Goal: Information Seeking & Learning: Learn about a topic

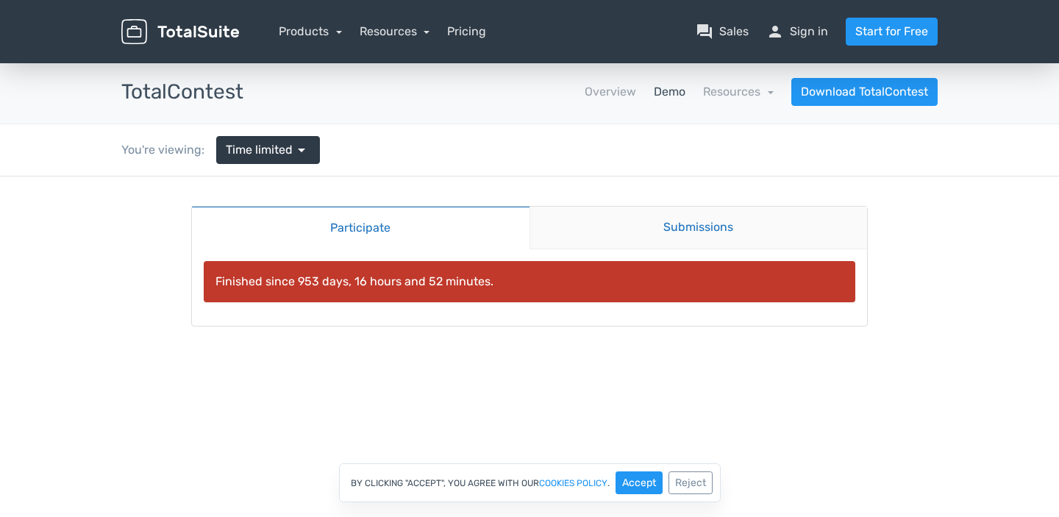
click at [670, 247] on link "Submissions" at bounding box center [699, 228] width 338 height 43
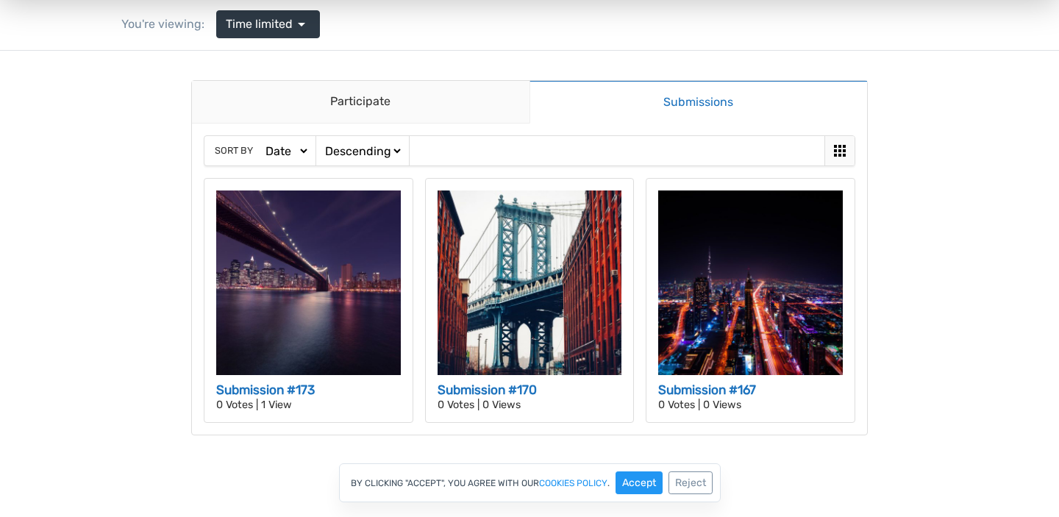
scroll to position [125, 0]
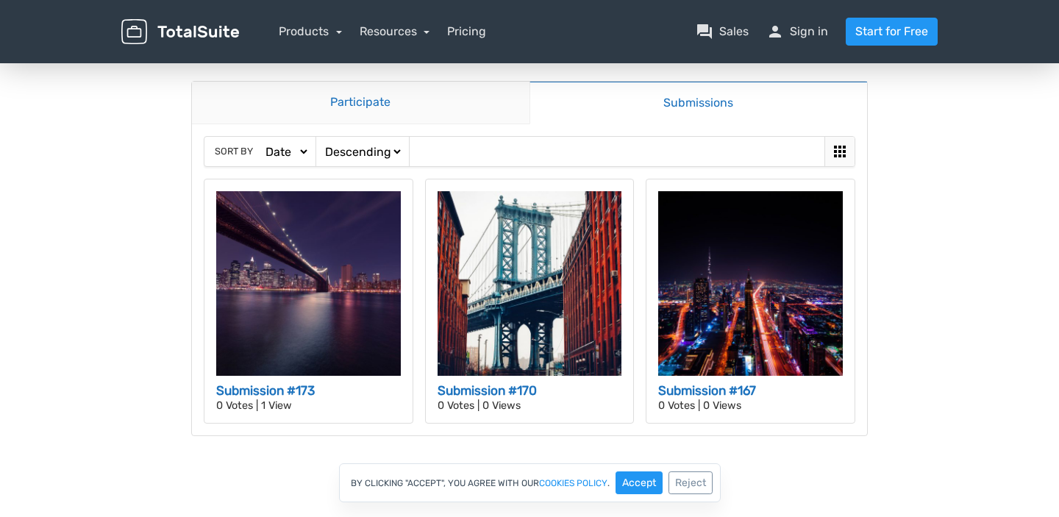
click at [357, 108] on link "Participate" at bounding box center [361, 103] width 338 height 43
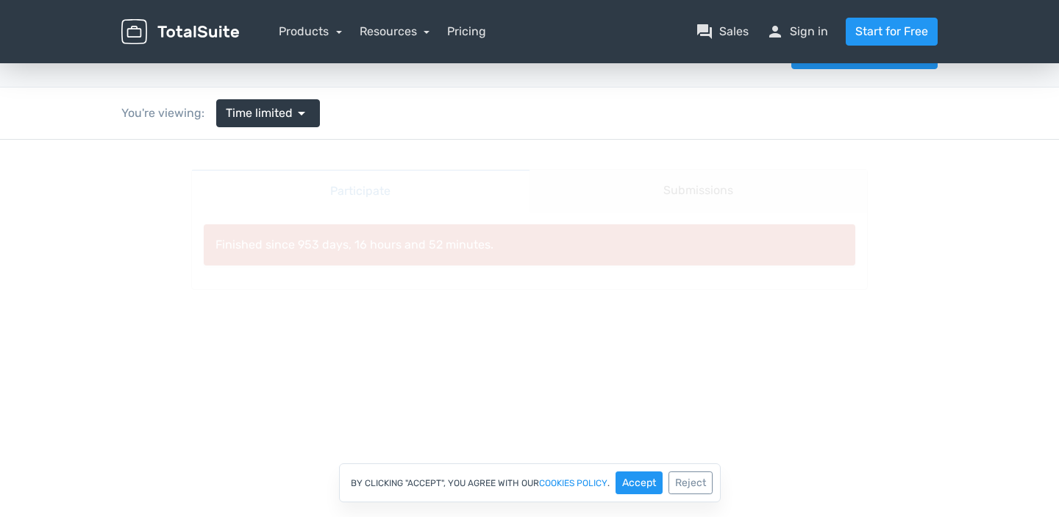
scroll to position [0, 0]
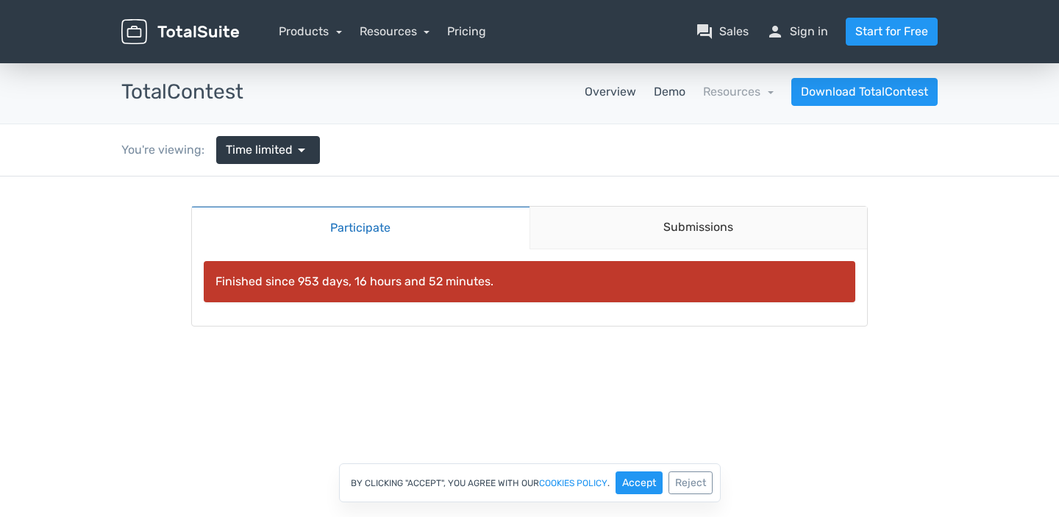
click at [620, 99] on link "Overview" at bounding box center [610, 92] width 51 height 18
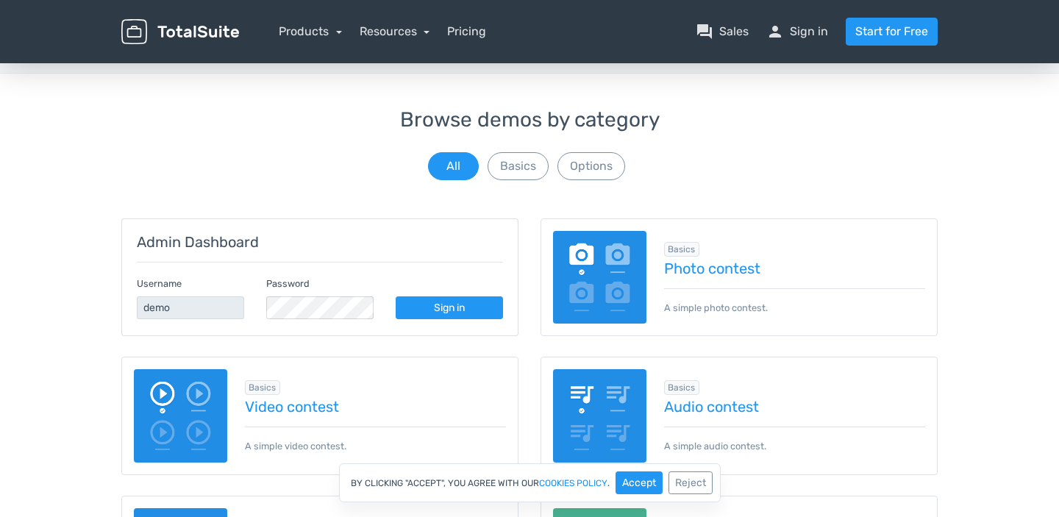
scroll to position [49, 0]
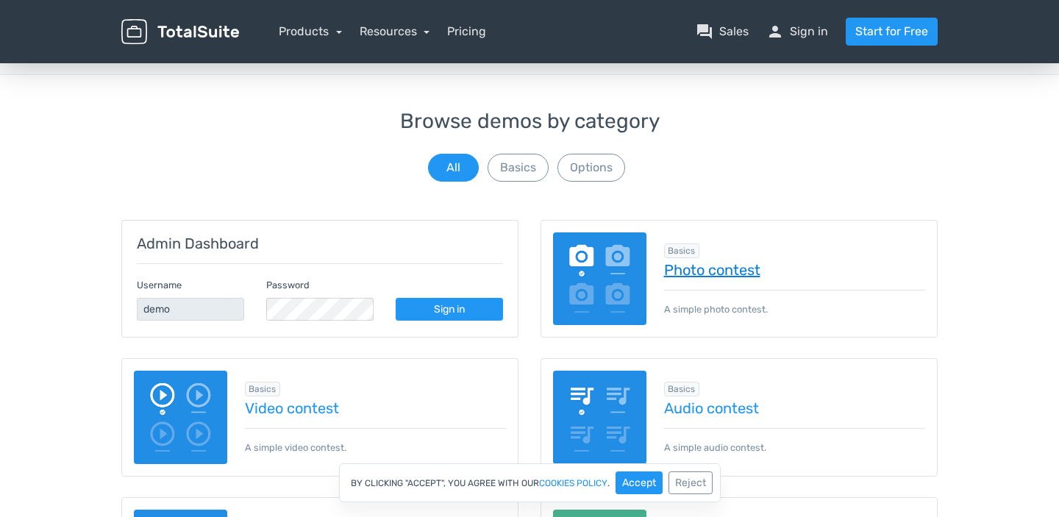
click at [727, 277] on link "Photo contest" at bounding box center [795, 270] width 262 height 16
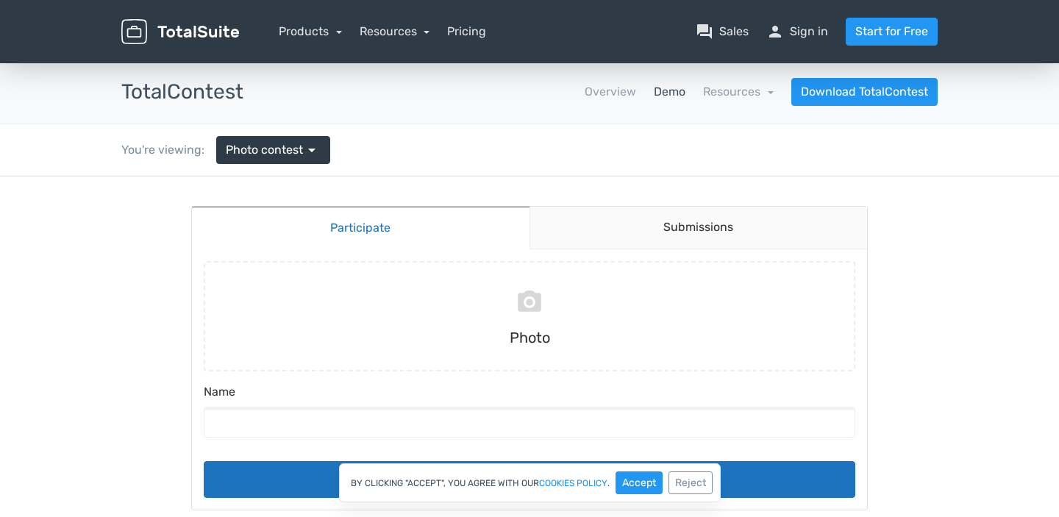
click at [593, 188] on main "Participate Submissions Participate Submissions Submitting Photo Name Submit" at bounding box center [530, 358] width 706 height 363
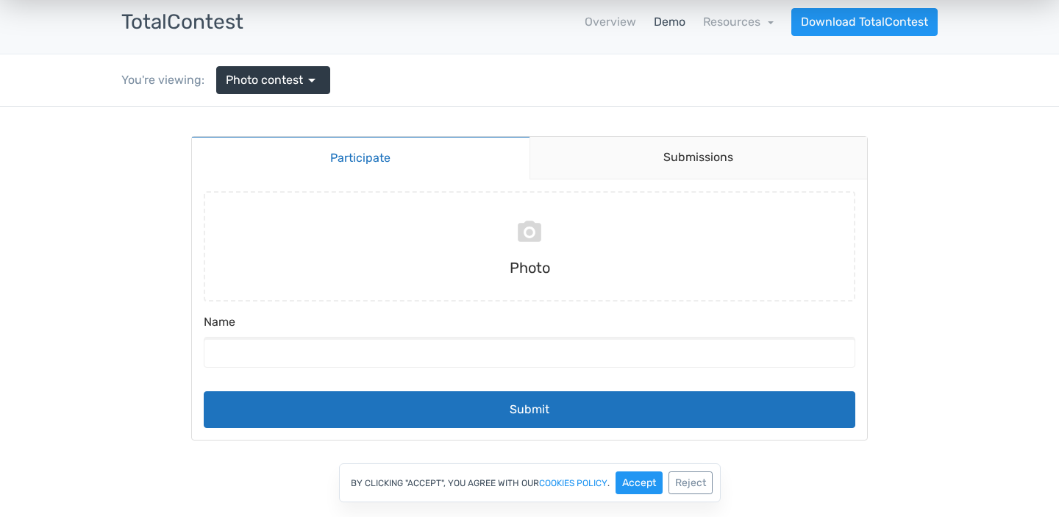
scroll to position [65, 0]
